Goal: Transaction & Acquisition: Purchase product/service

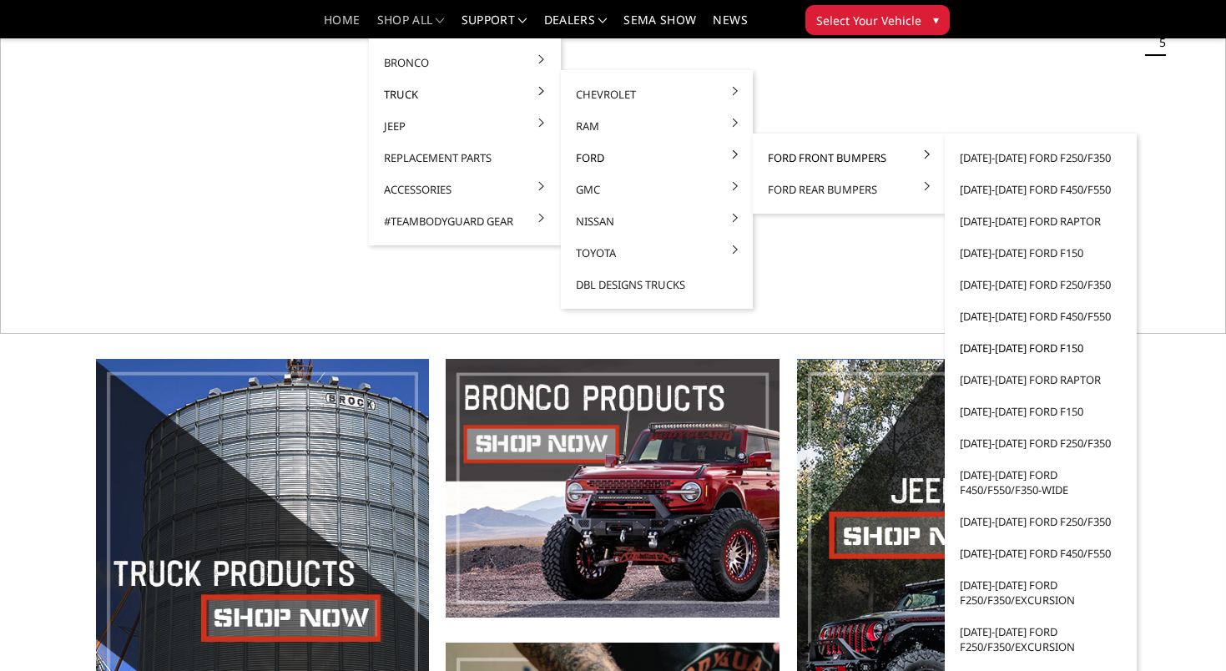
scroll to position [309, 0]
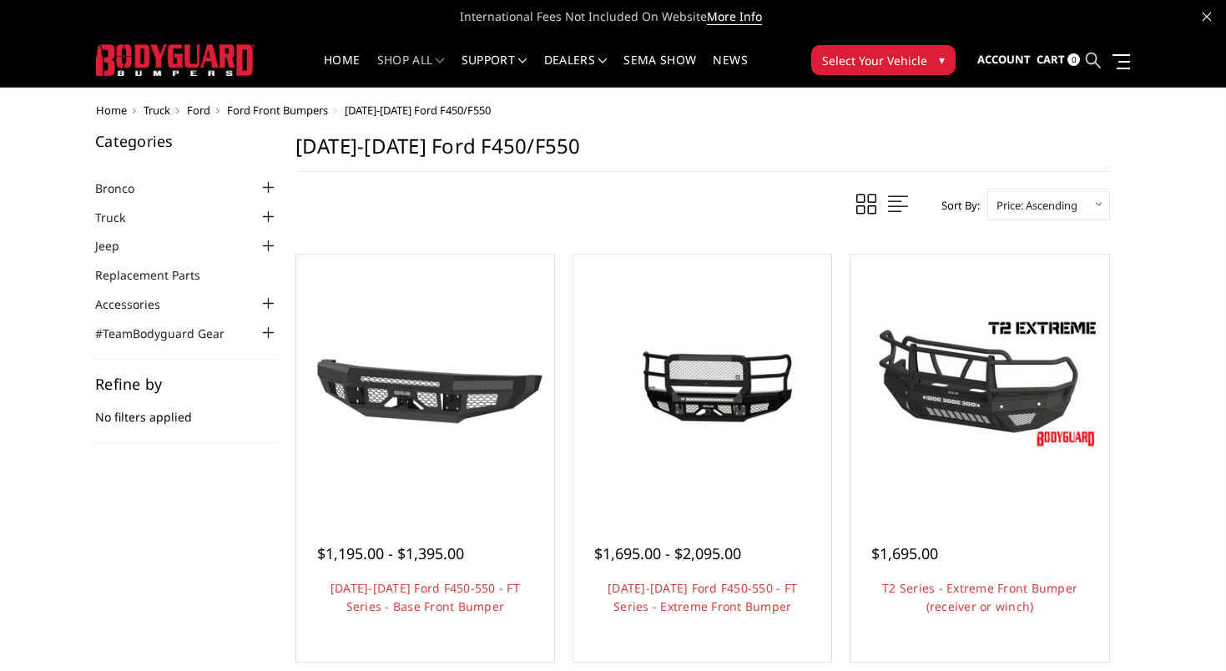
click at [1093, 58] on icon at bounding box center [1093, 60] width 15 height 15
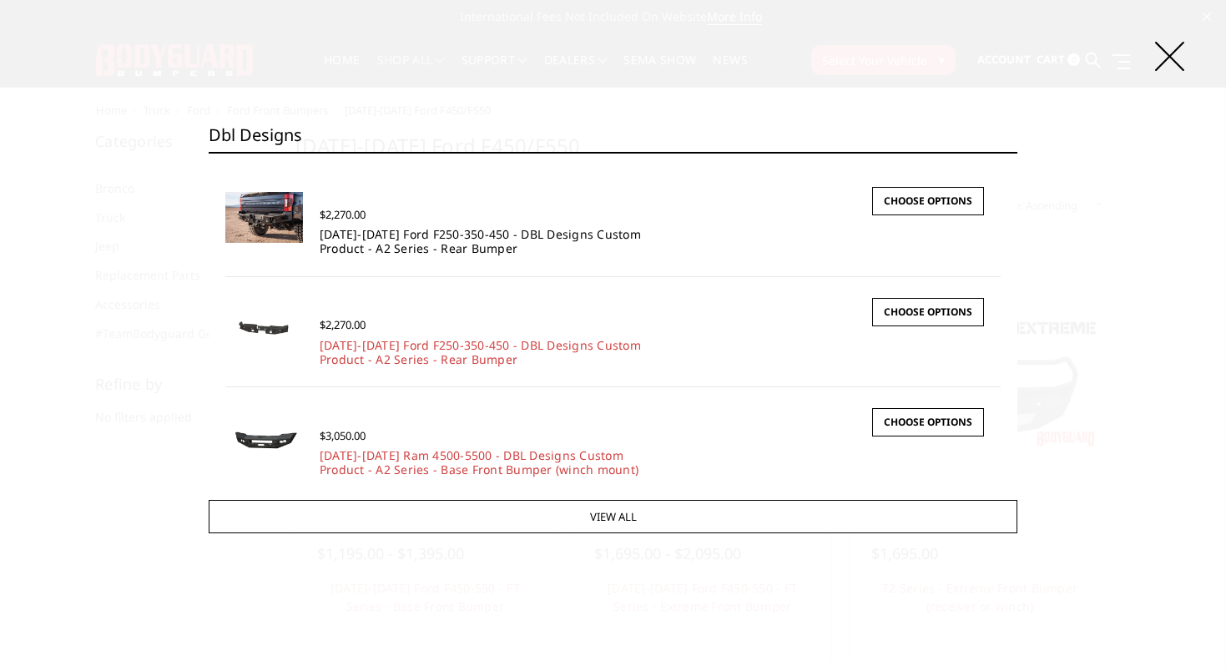
type input "dbl designs"
click at [469, 231] on link "2017-2022 Ford F250-350-450 - DBL Designs Custom Product - A2 Series - Rear Bum…" at bounding box center [480, 241] width 321 height 30
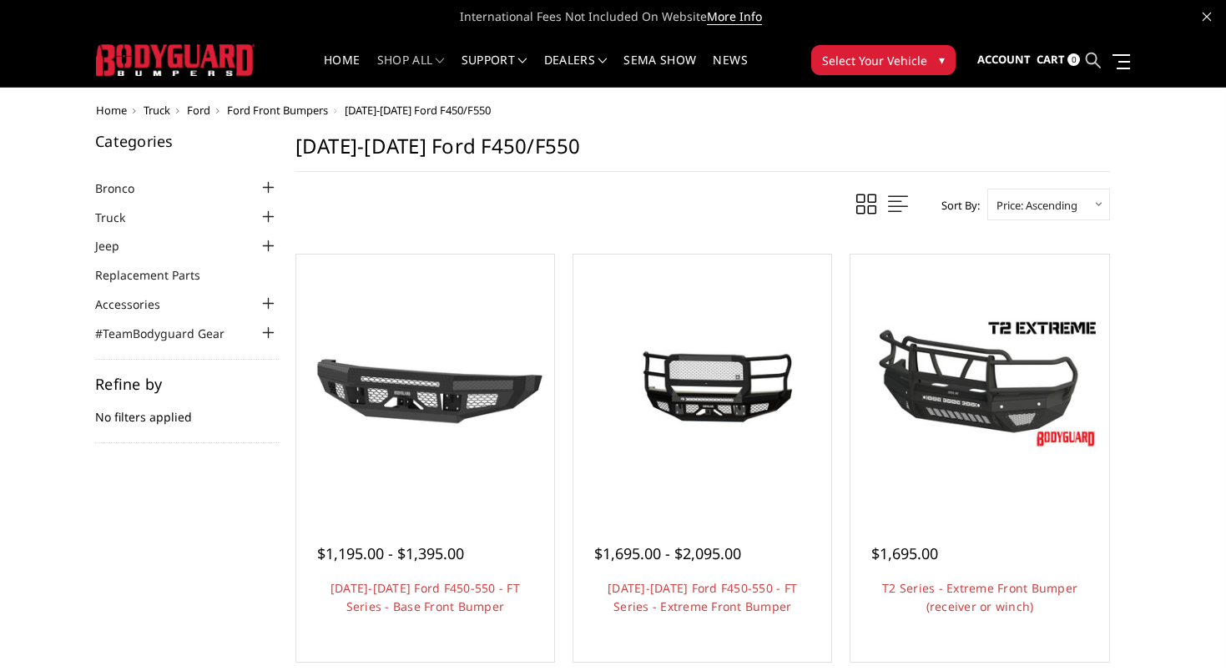
click at [1093, 61] on icon at bounding box center [1093, 60] width 15 height 15
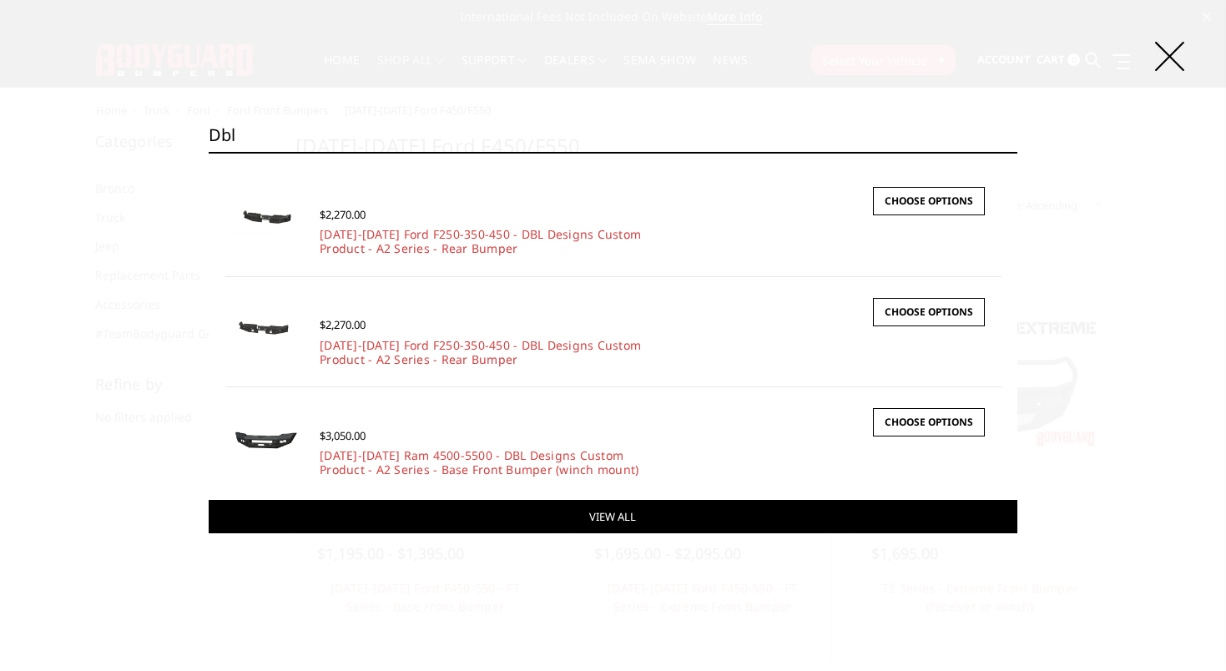
type input "dbl"
click at [603, 523] on link "View All" at bounding box center [614, 516] width 810 height 33
